Goal: Complete application form: Complete application form

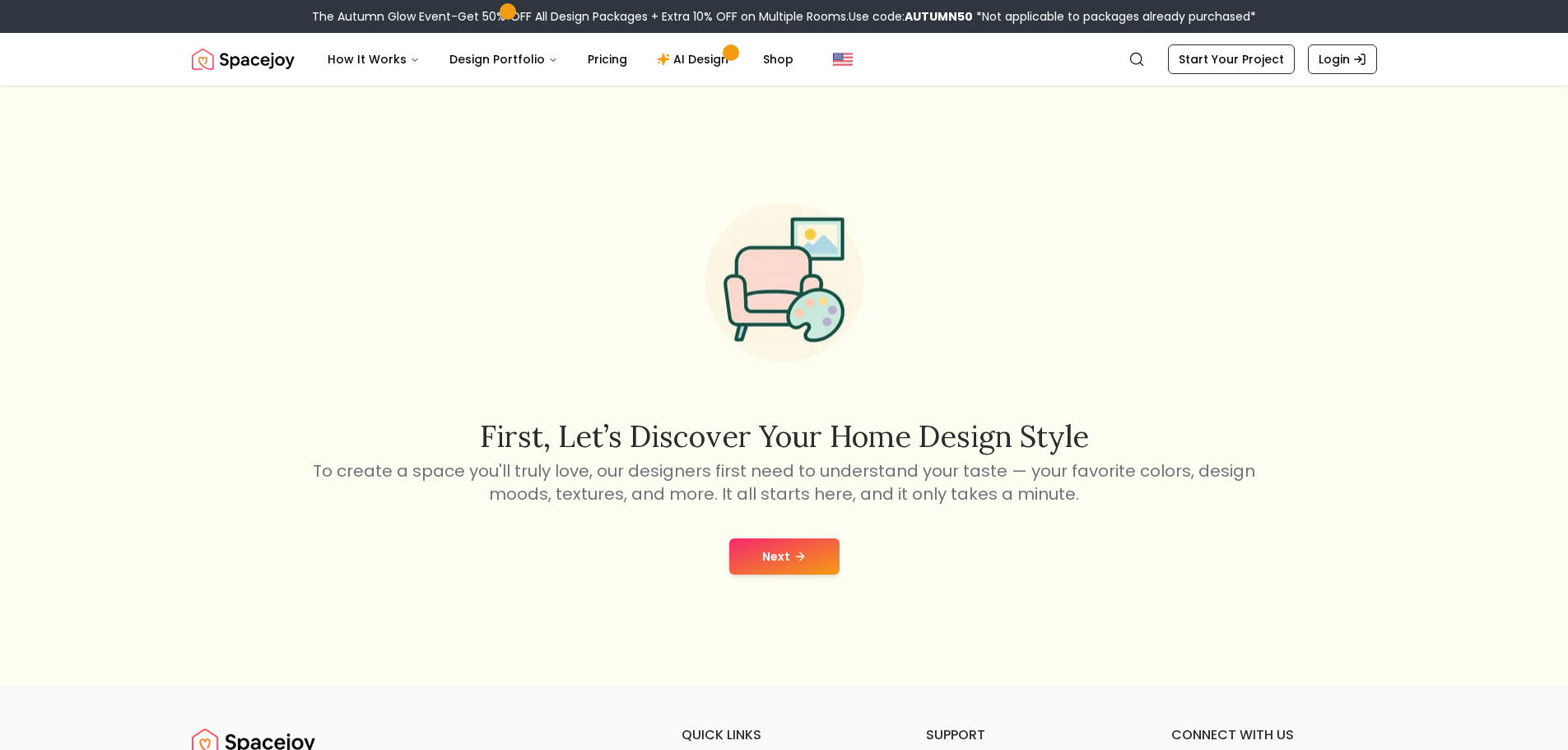
click at [761, 560] on button "Next" at bounding box center [785, 556] width 111 height 36
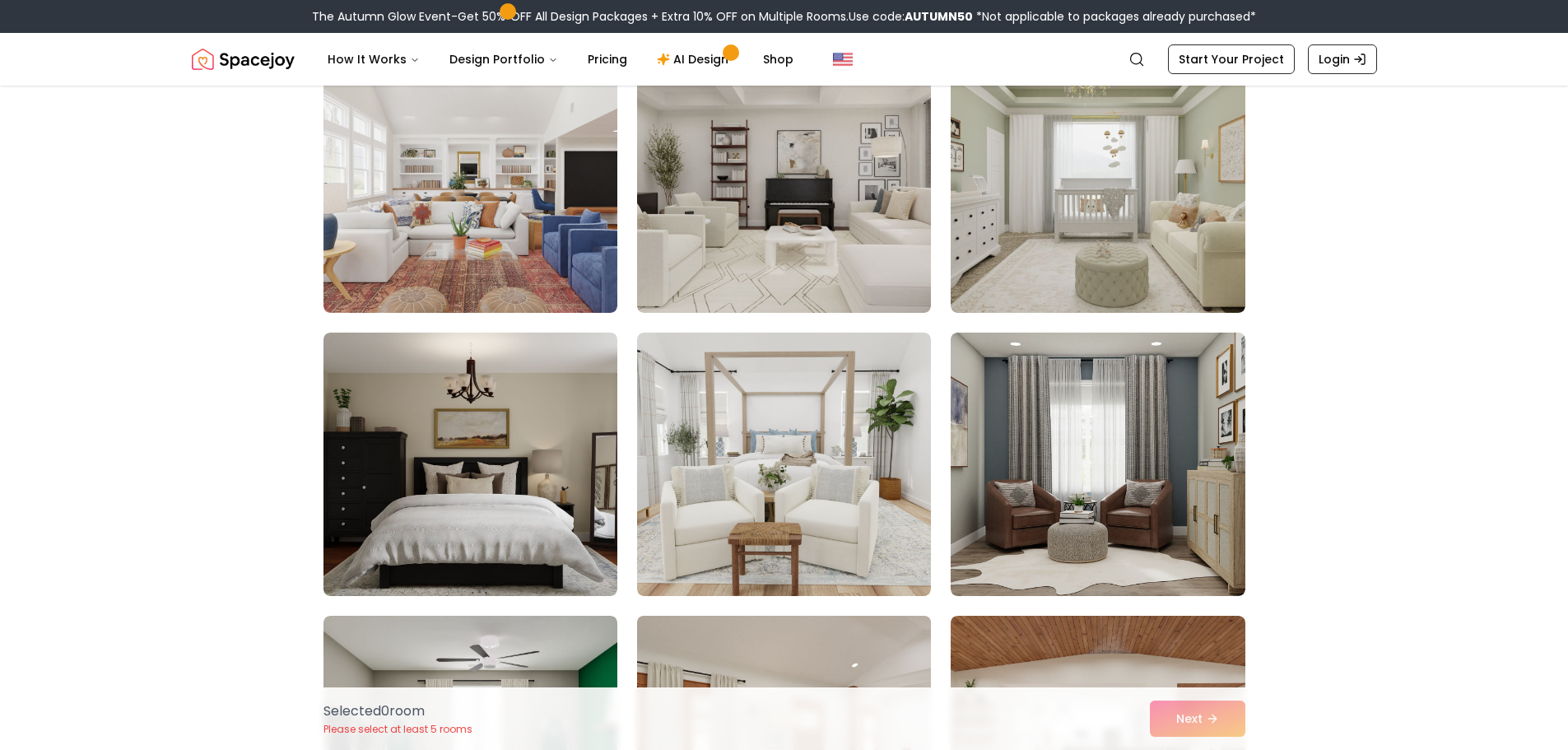
scroll to position [988, 0]
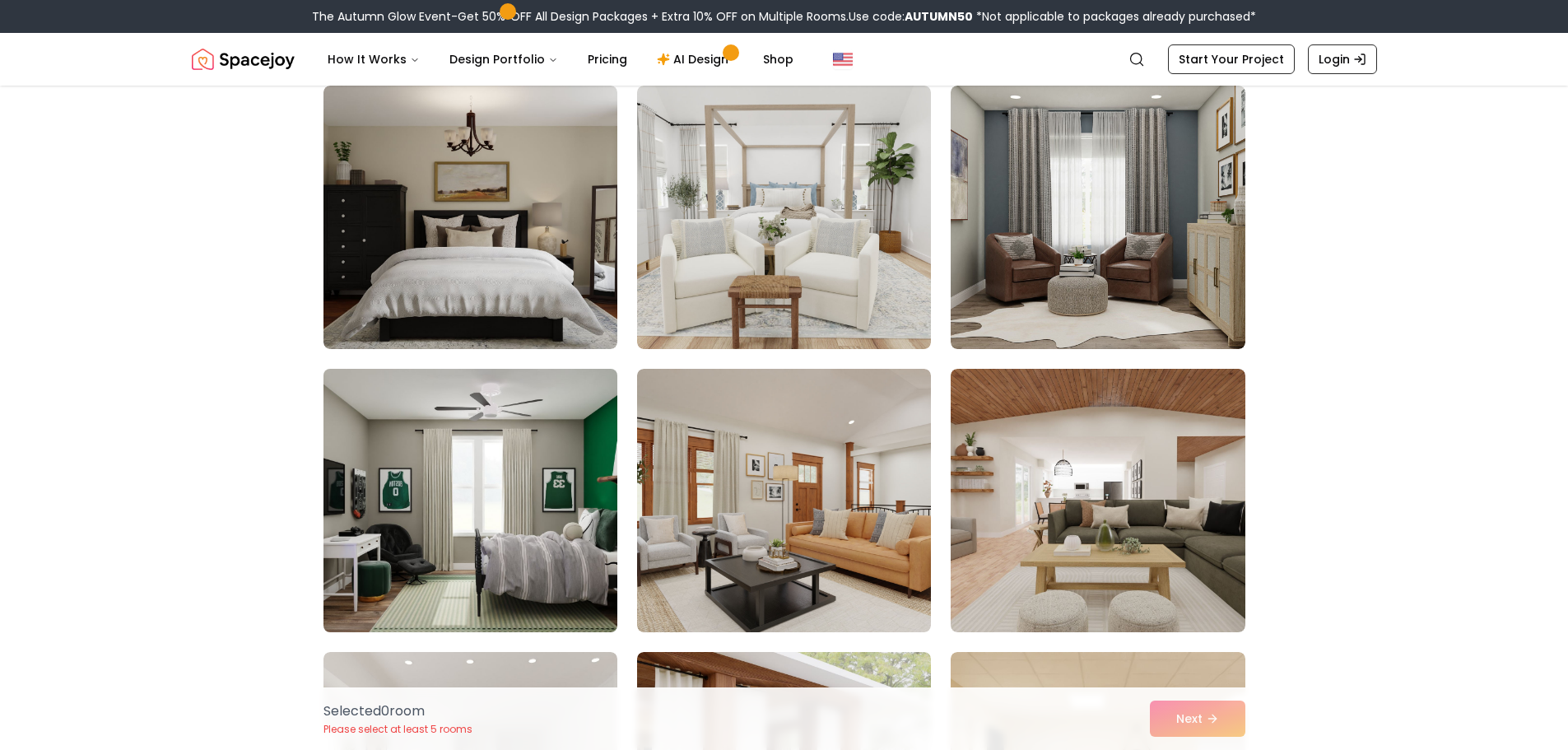
click at [532, 525] on img at bounding box center [470, 500] width 309 height 276
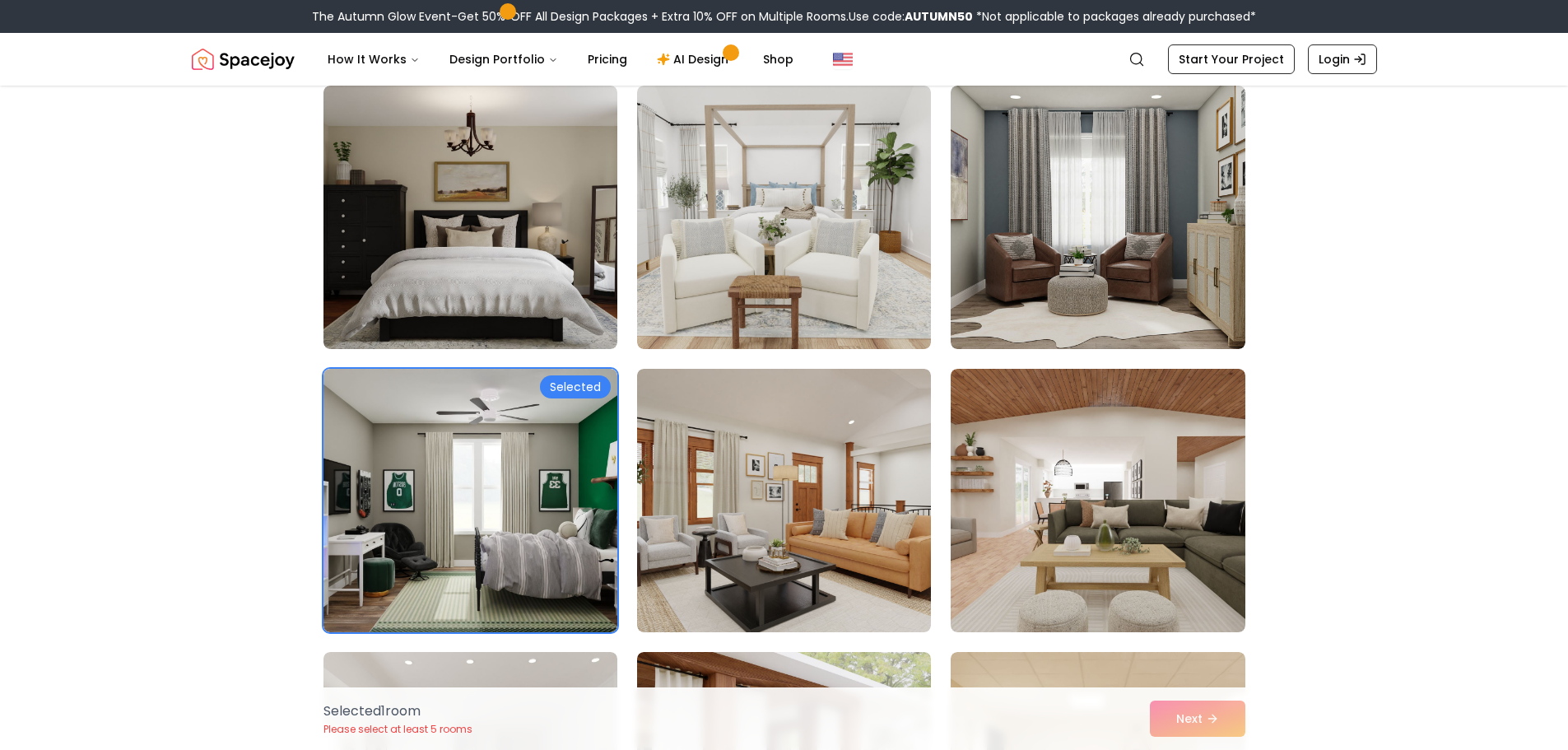
click at [1209, 720] on div "Selected 1 room Please select at least 5 rooms Next" at bounding box center [784, 719] width 948 height 63
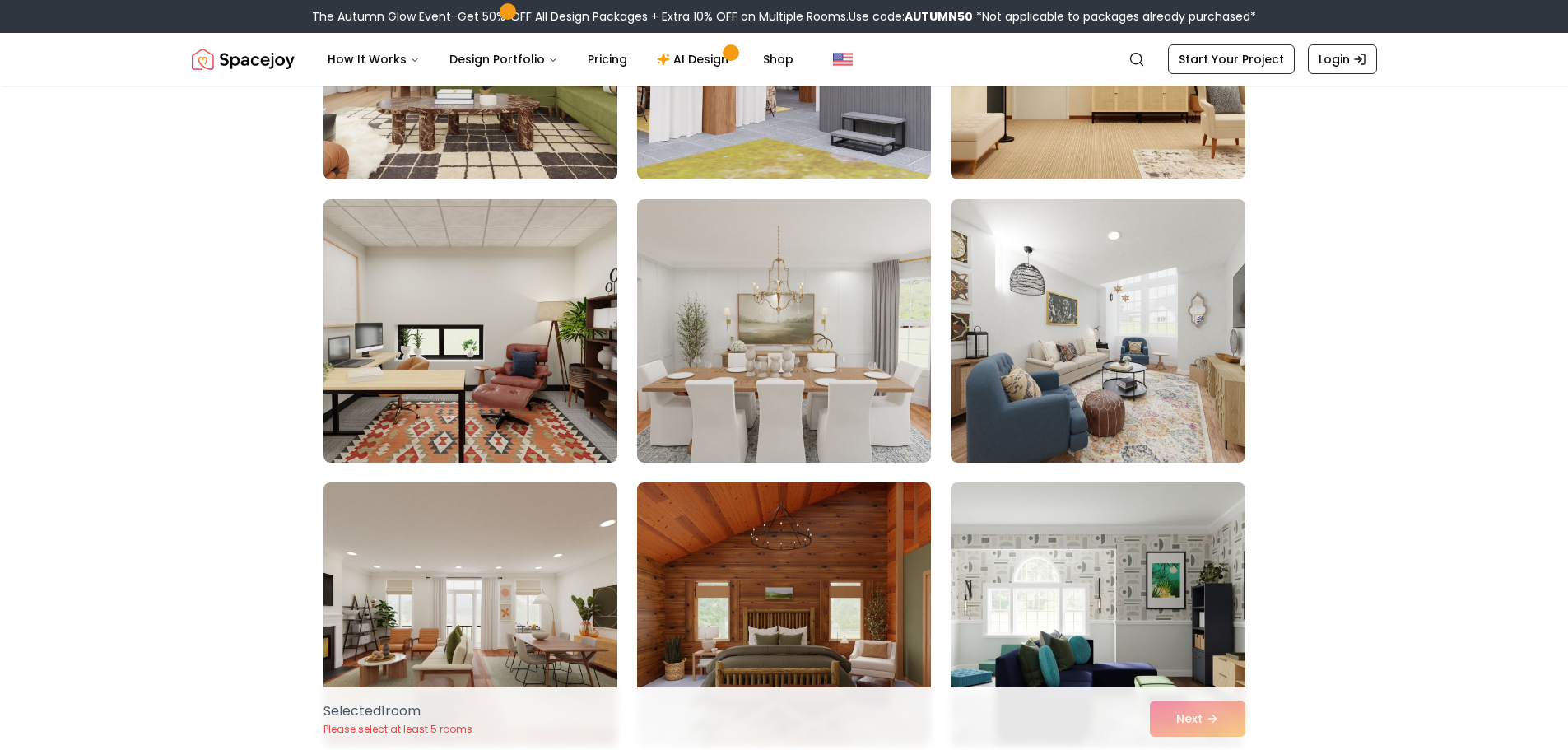
scroll to position [1811, 0]
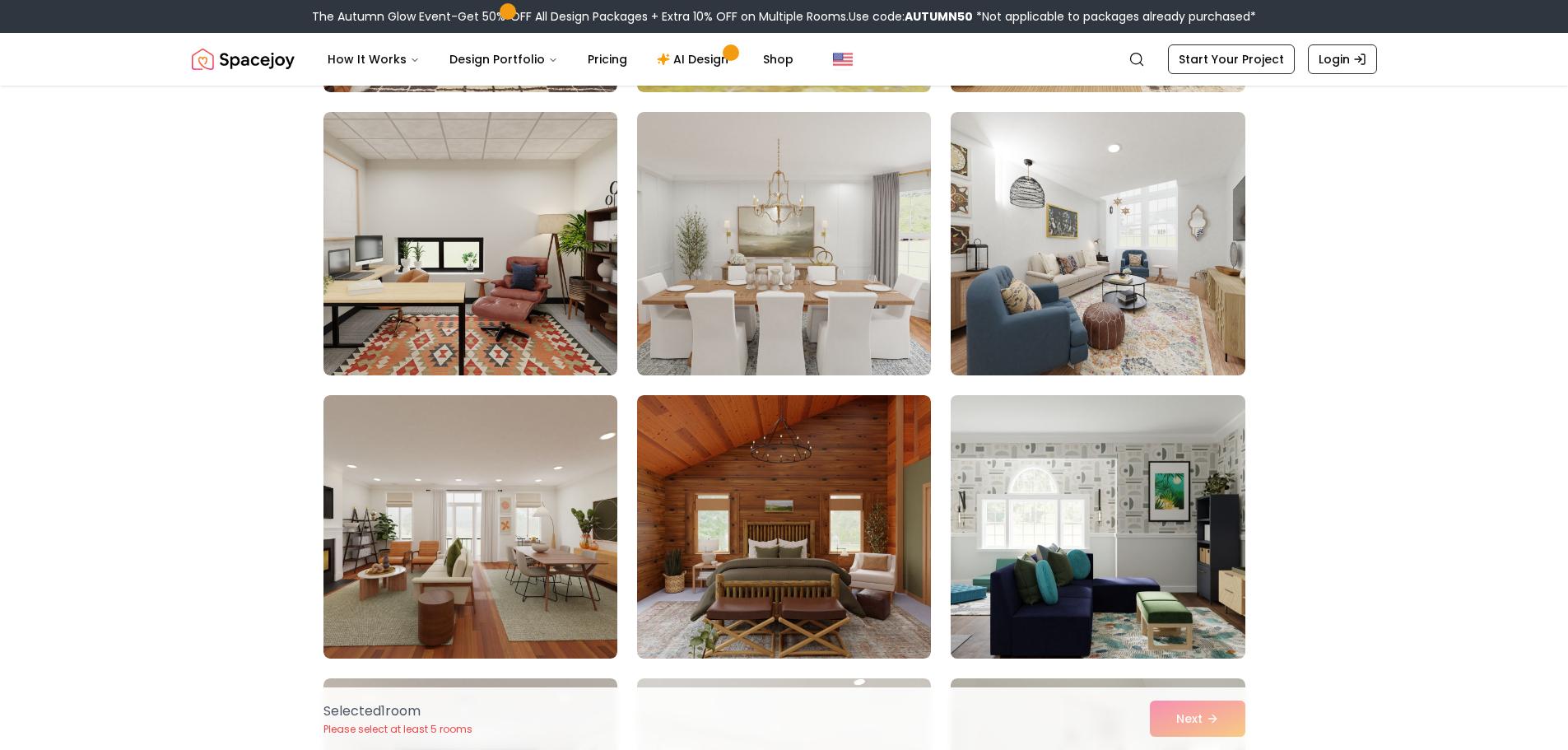
click at [1141, 572] on img at bounding box center [1097, 527] width 309 height 276
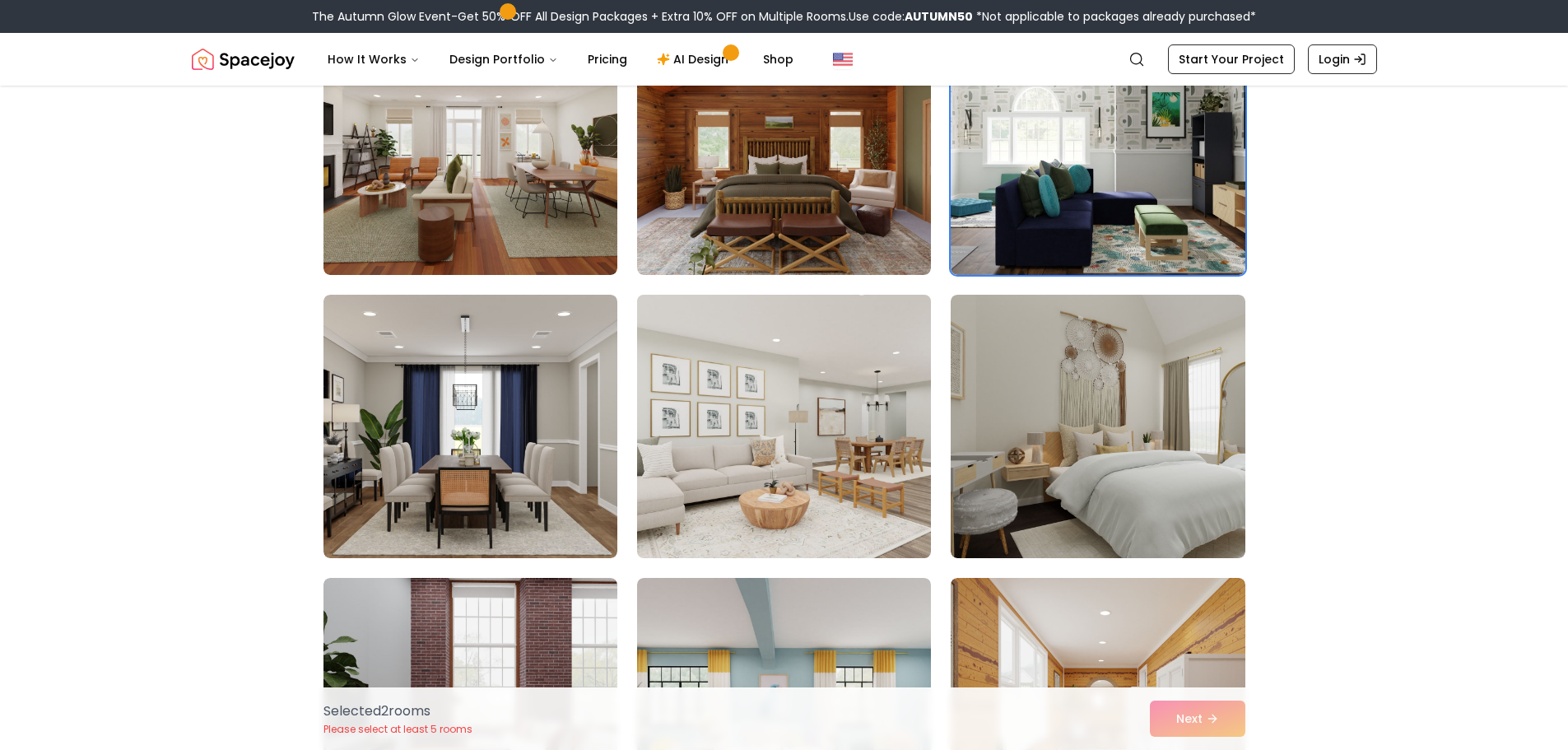
scroll to position [2222, 0]
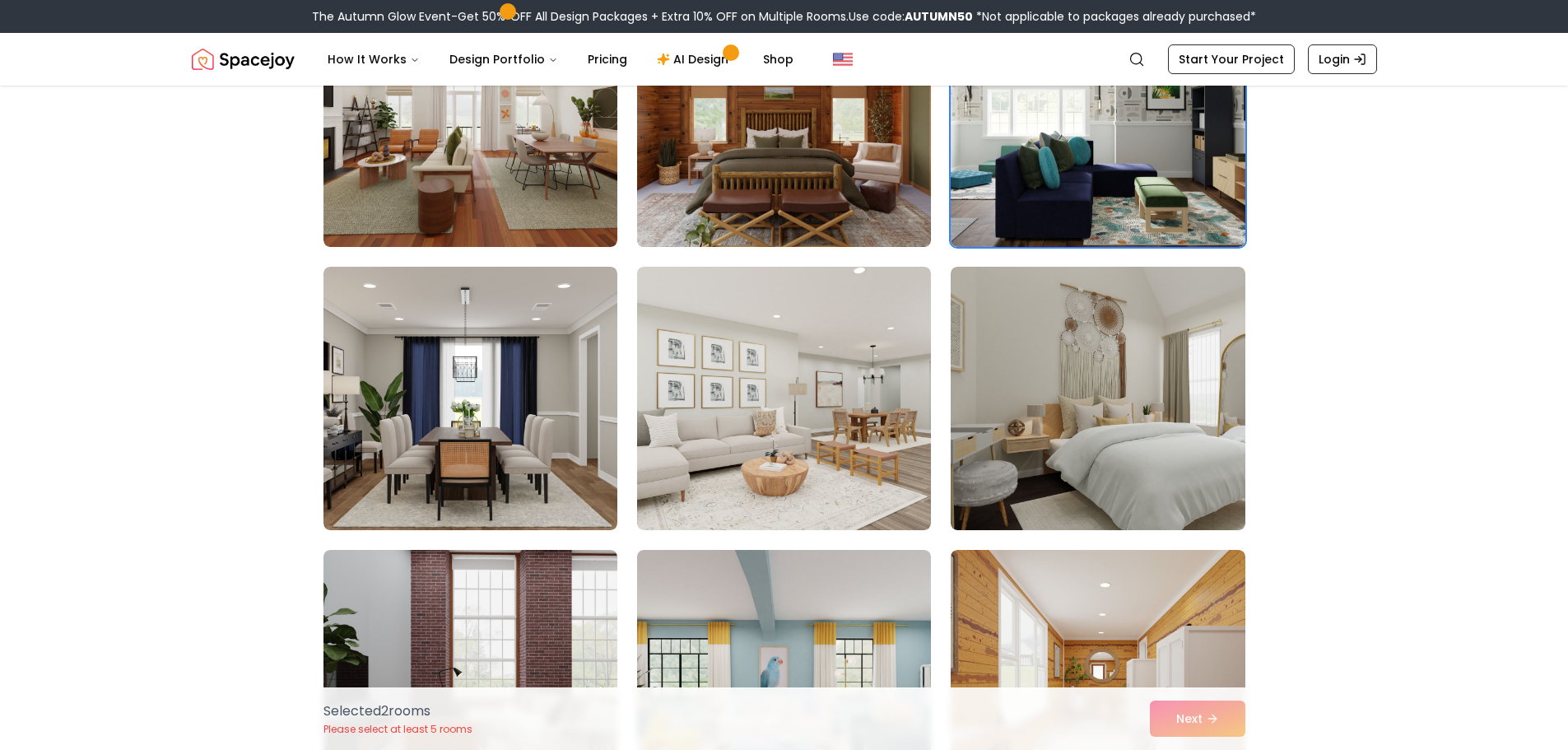
click at [791, 177] on img at bounding box center [783, 115] width 309 height 276
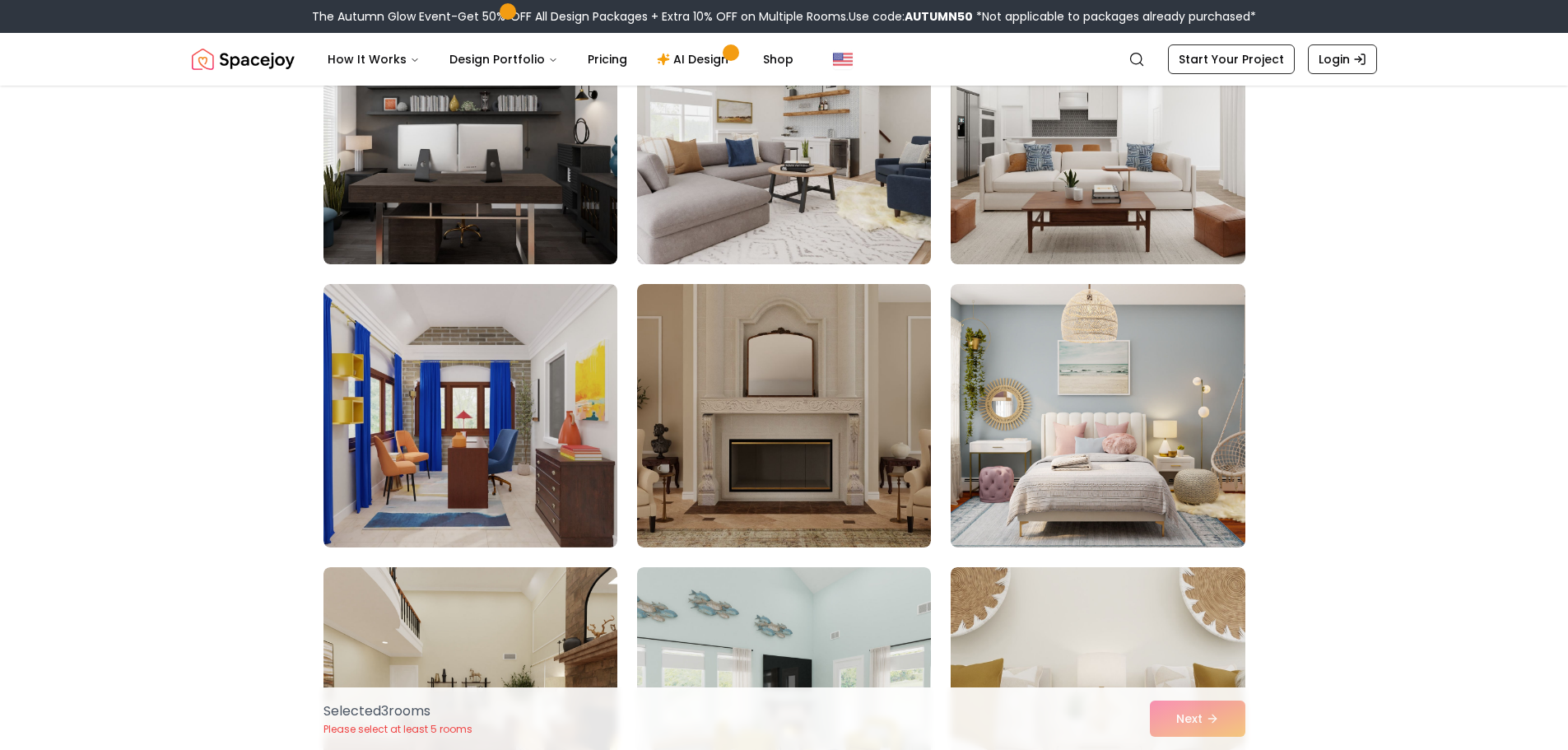
scroll to position [3622, 0]
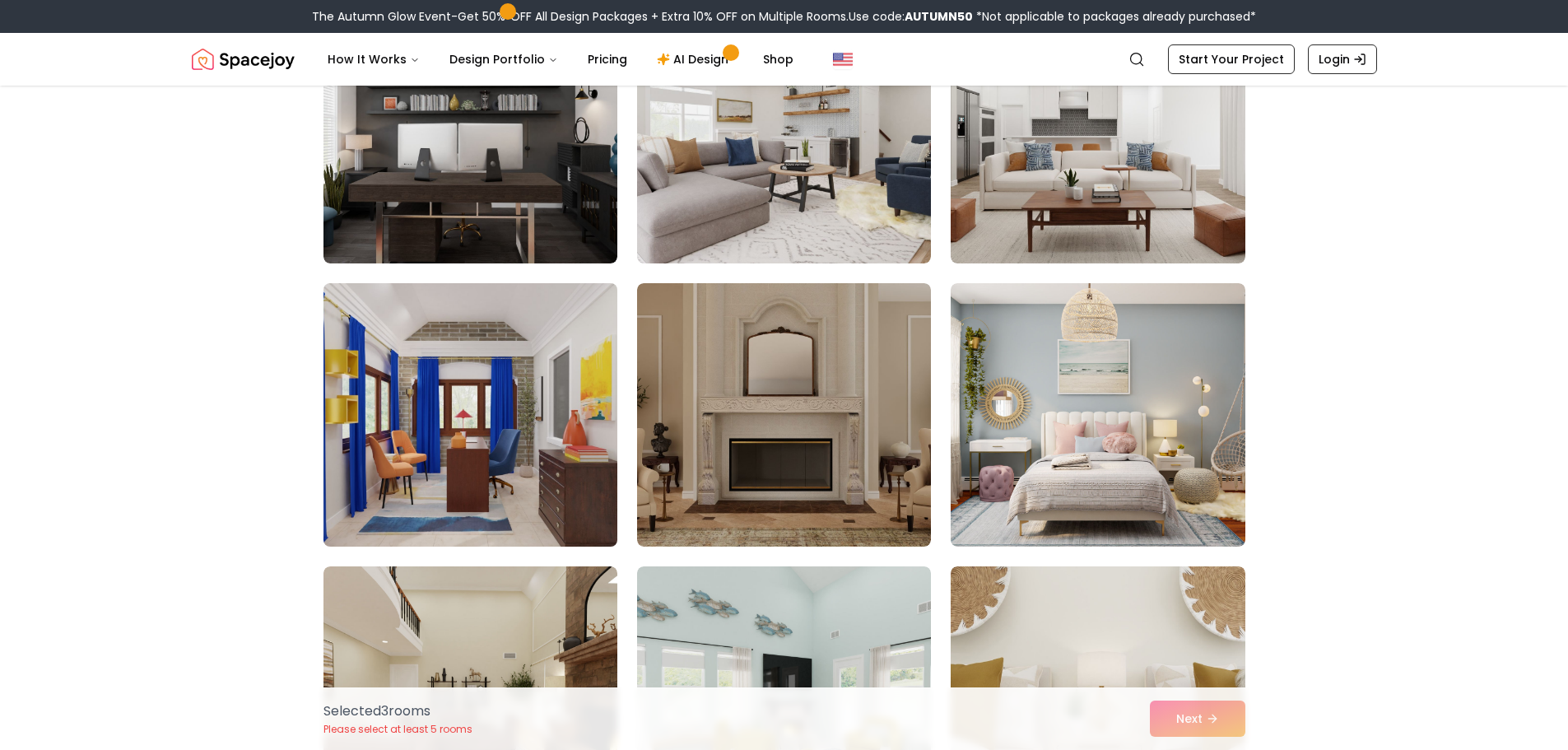
click at [509, 419] on img at bounding box center [470, 415] width 309 height 276
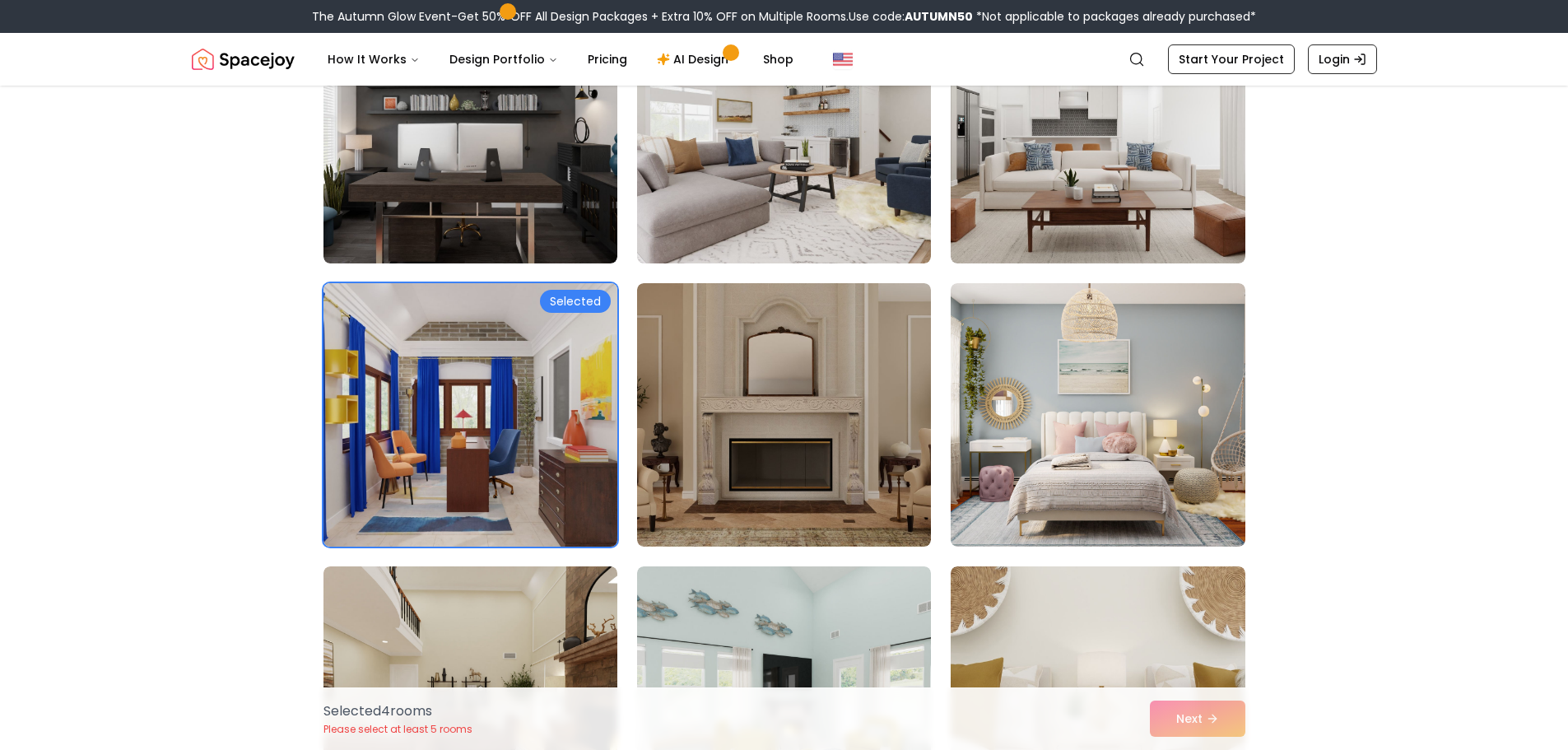
click at [509, 419] on img at bounding box center [470, 415] width 309 height 276
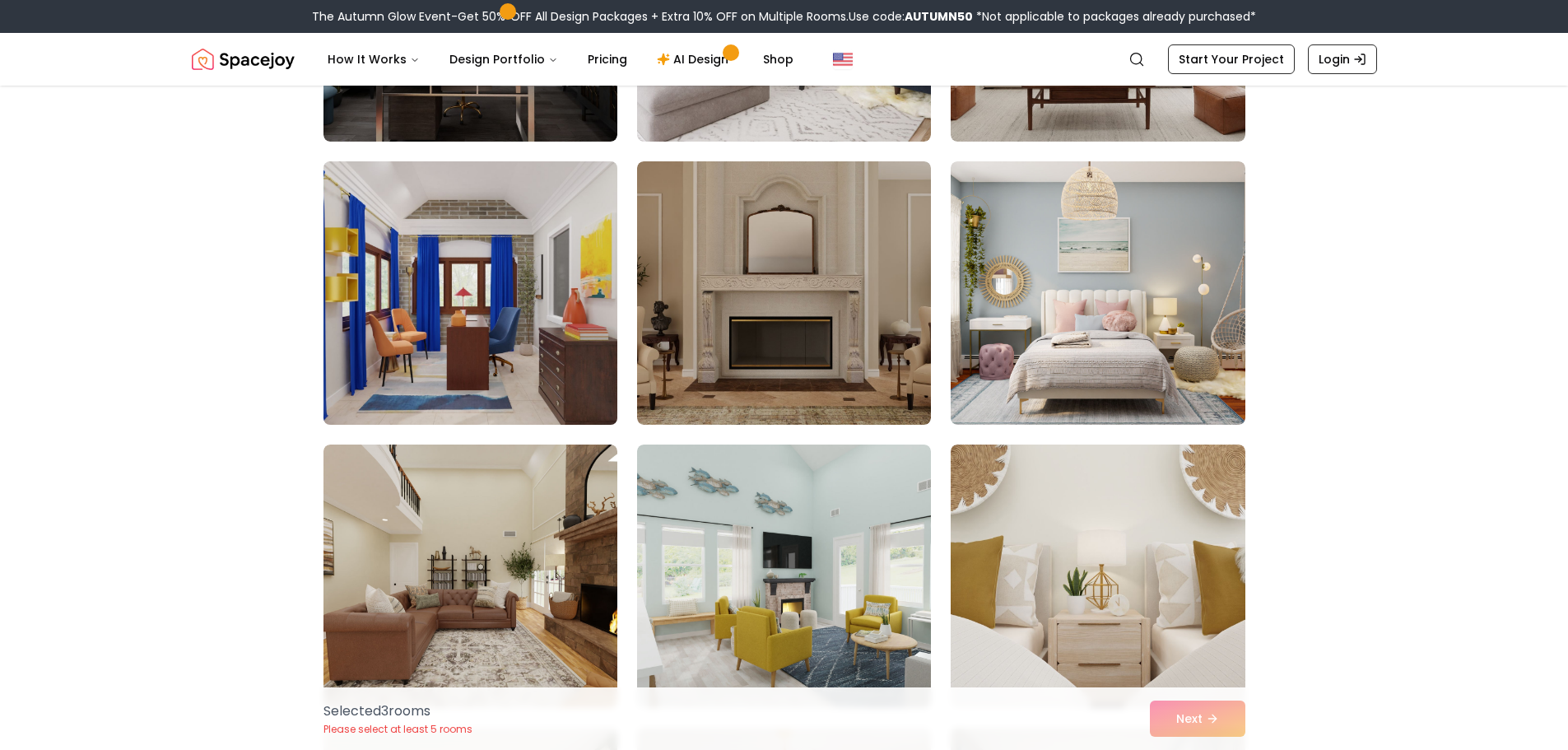
scroll to position [3869, 0]
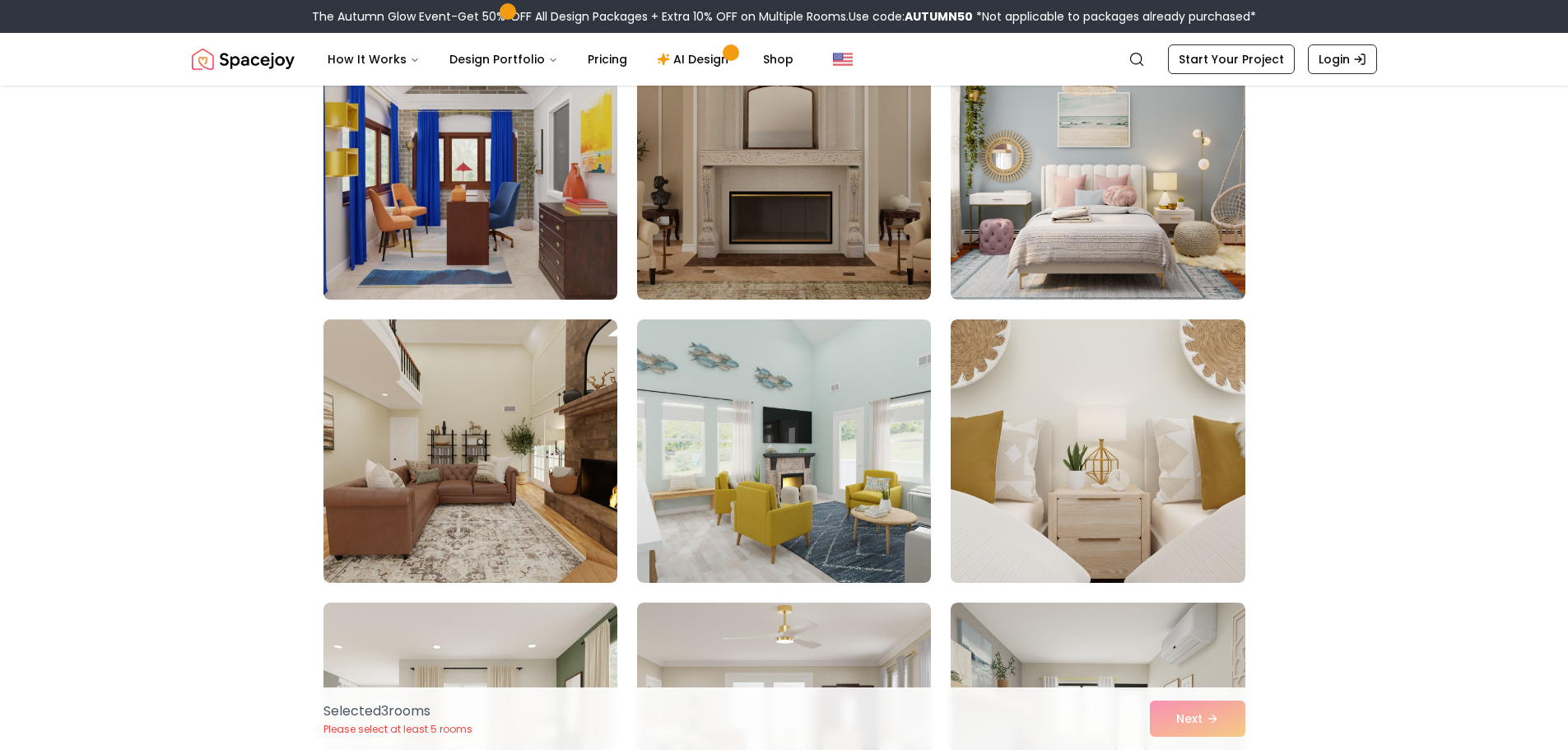
click at [506, 213] on img at bounding box center [470, 168] width 309 height 276
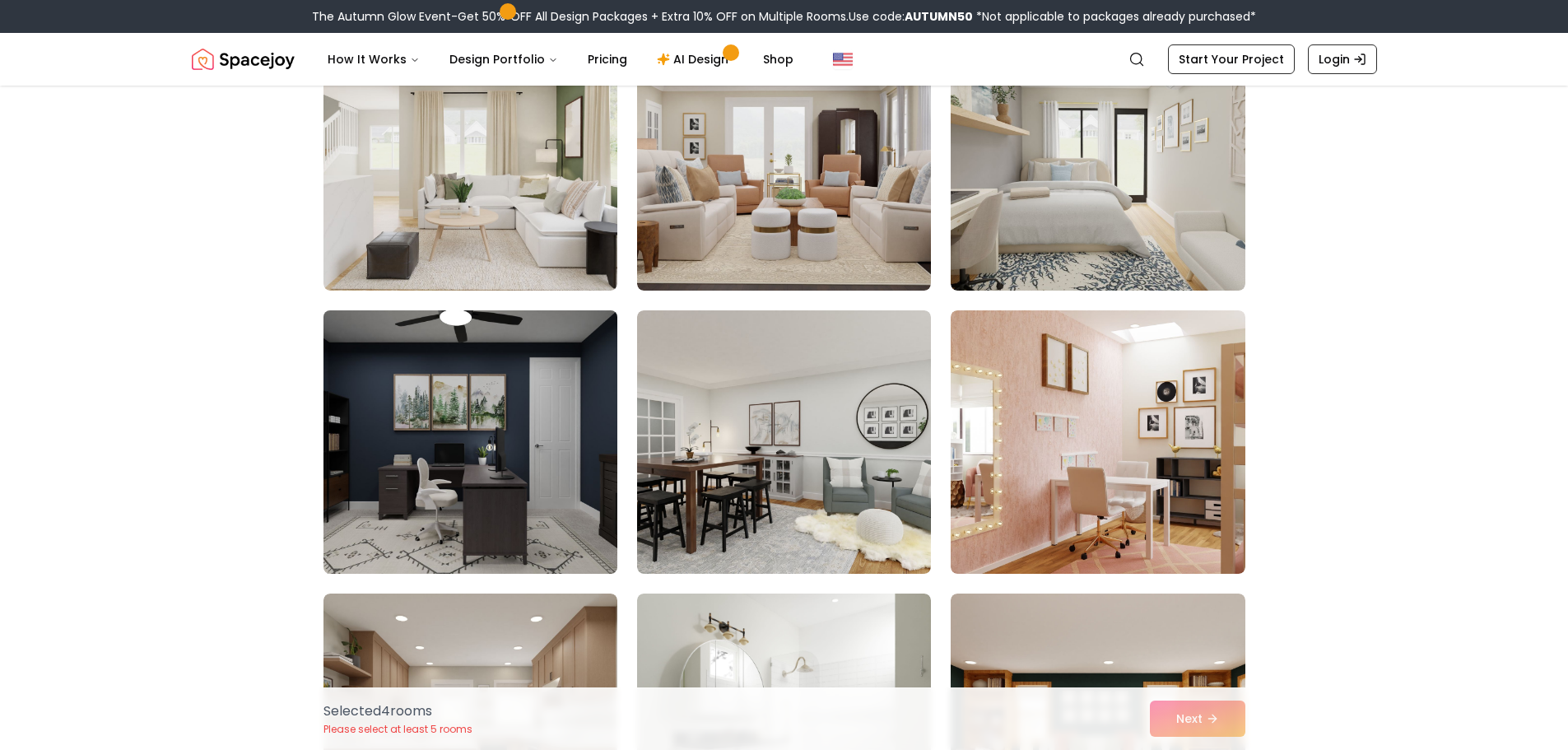
scroll to position [4445, 0]
click at [528, 401] on img at bounding box center [470, 441] width 309 height 276
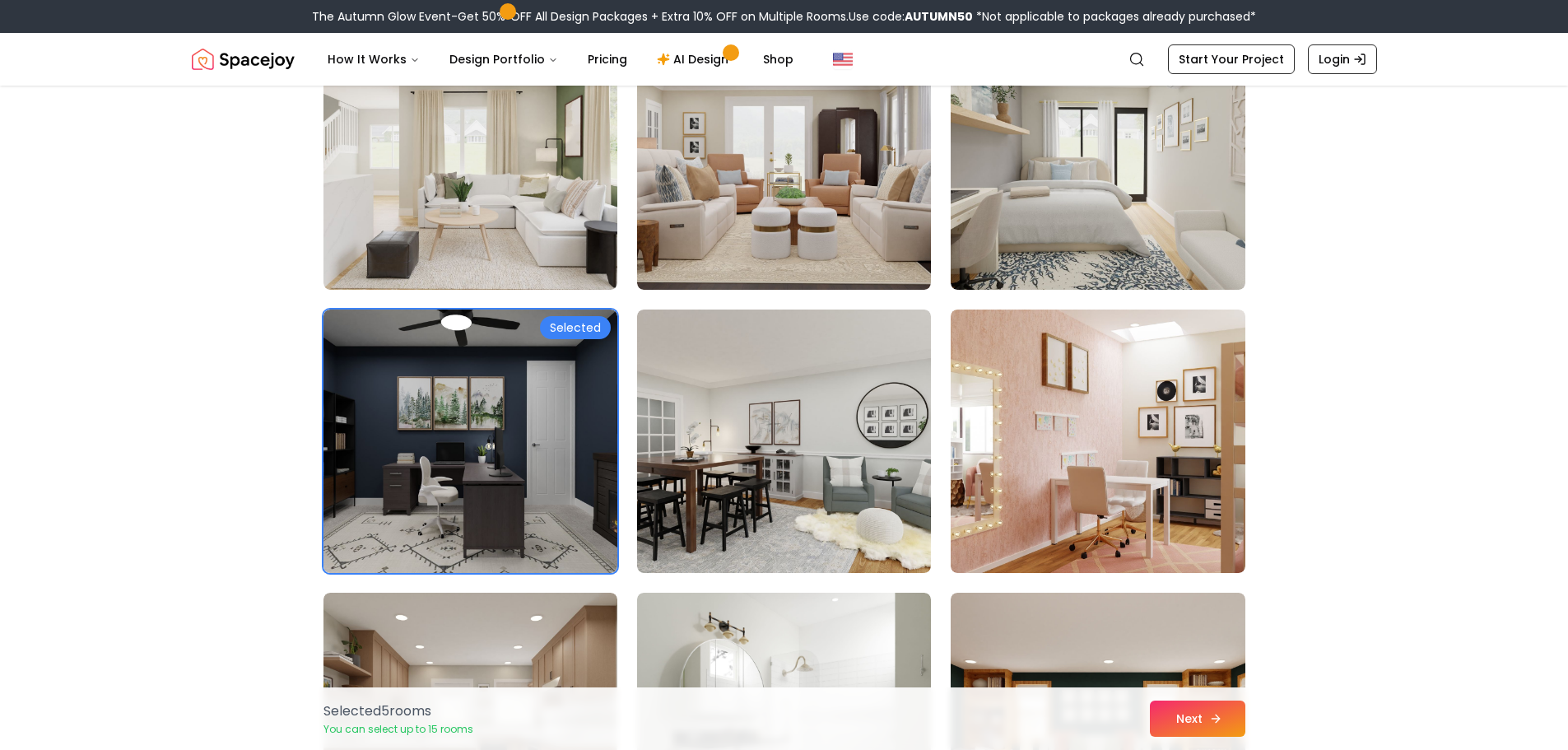
click at [1200, 727] on button "Next" at bounding box center [1198, 718] width 96 height 36
